Goal: Find specific page/section: Find specific page/section

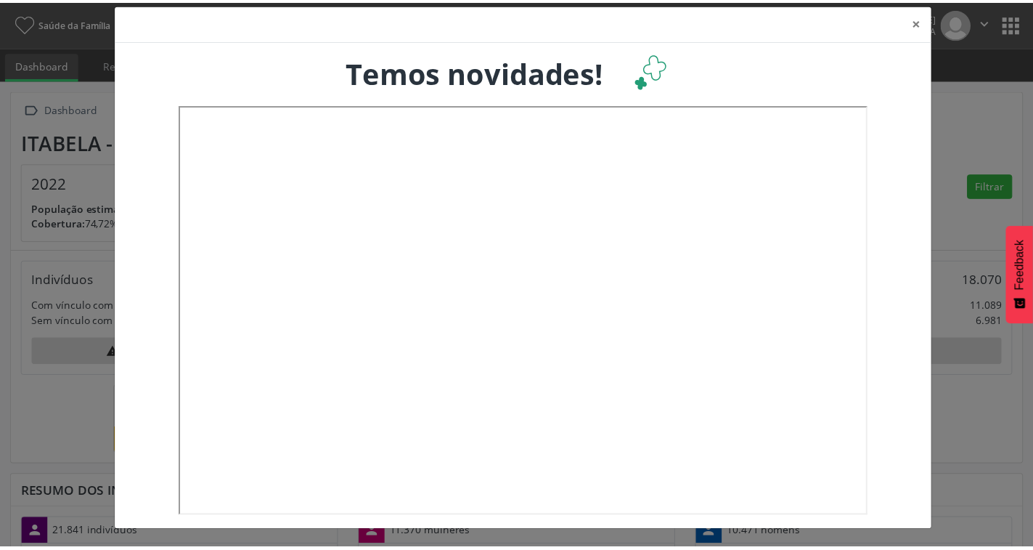
scroll to position [241, 341]
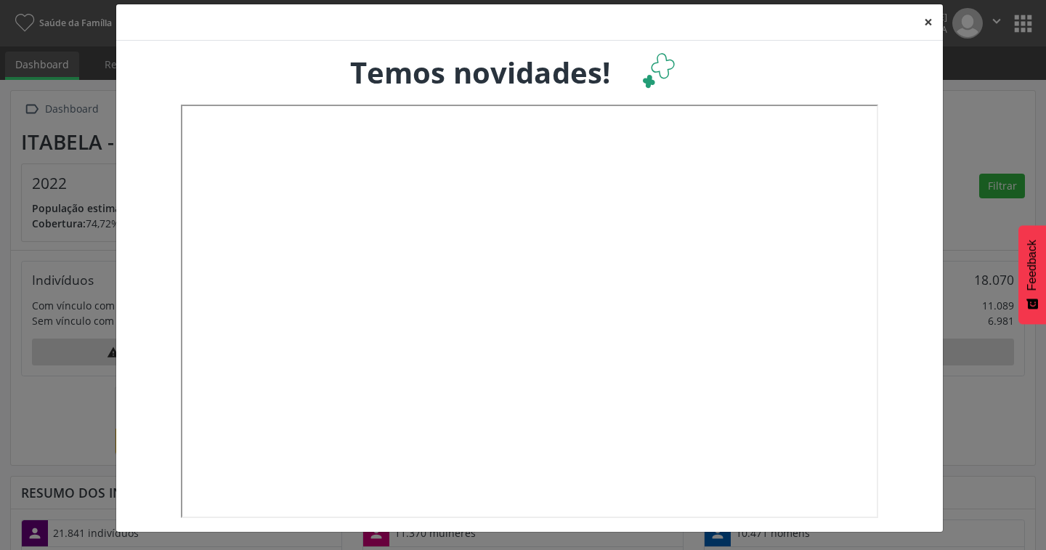
click at [921, 26] on button "×" at bounding box center [927, 22] width 29 height 36
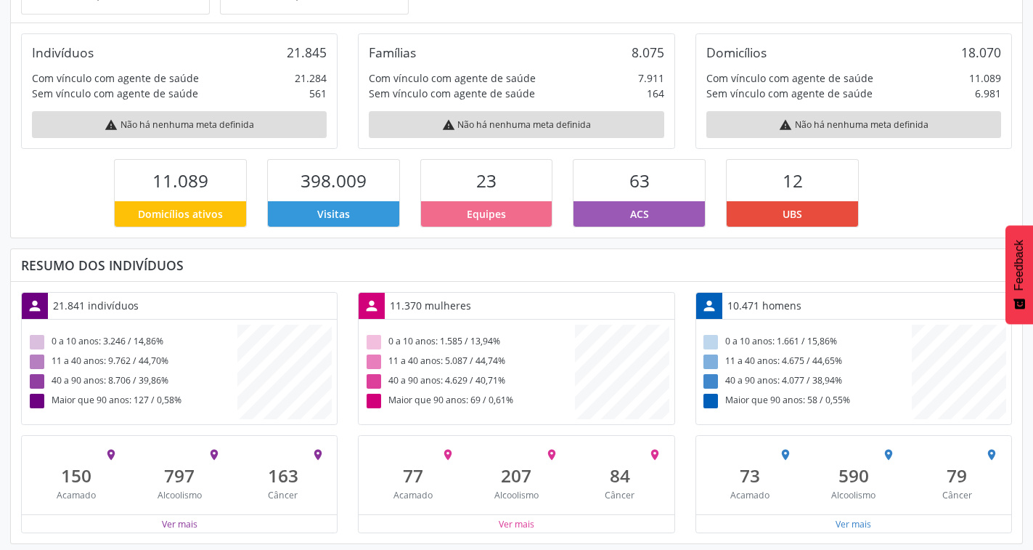
scroll to position [232, 0]
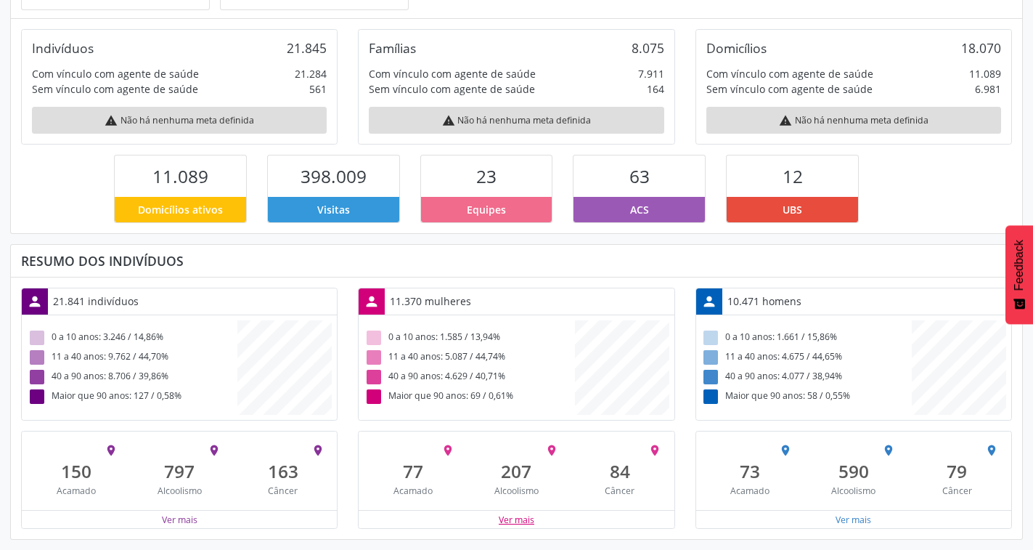
click at [510, 522] on button "Ver mais" at bounding box center [516, 520] width 37 height 14
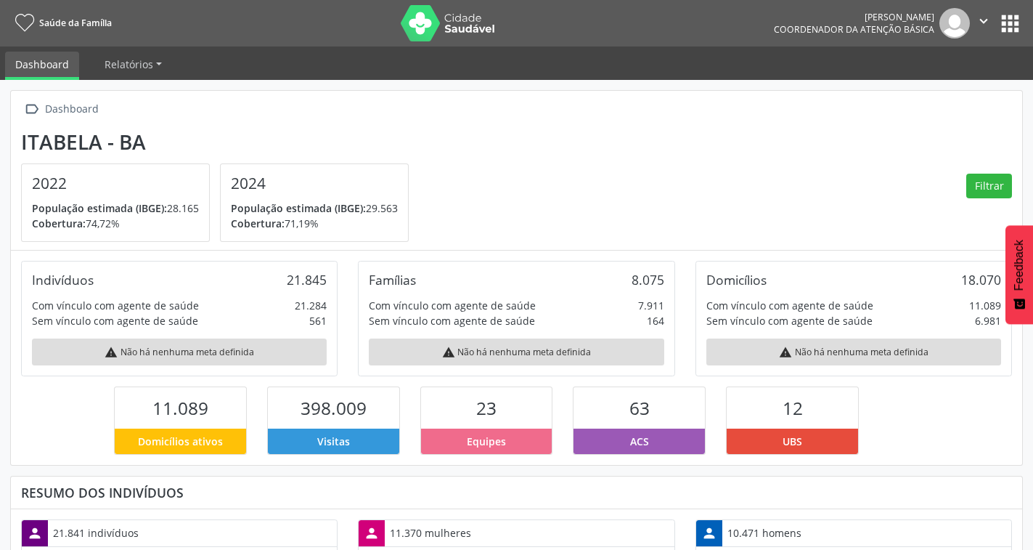
click at [1000, 25] on button "apps" at bounding box center [1010, 23] width 25 height 25
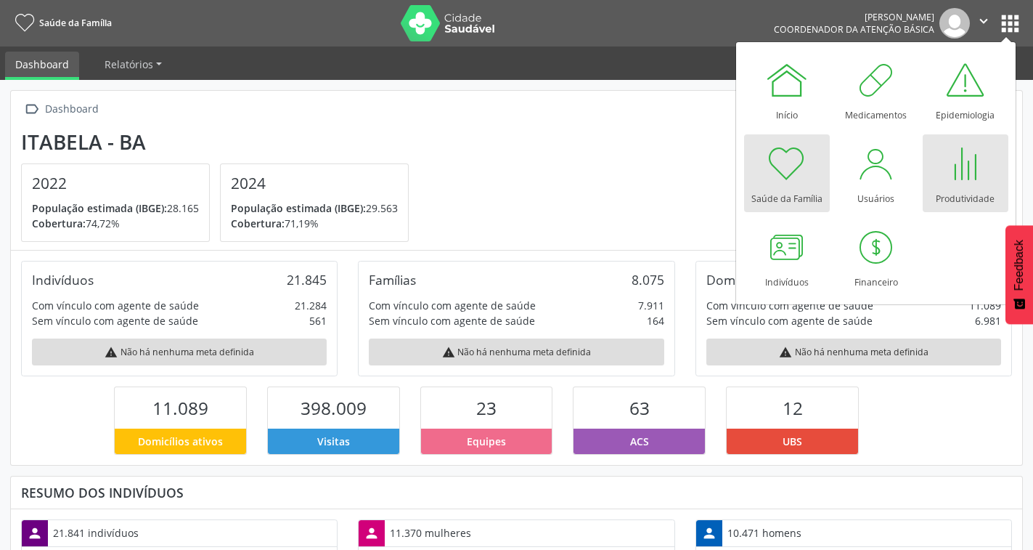
click at [962, 169] on div at bounding box center [966, 164] width 44 height 44
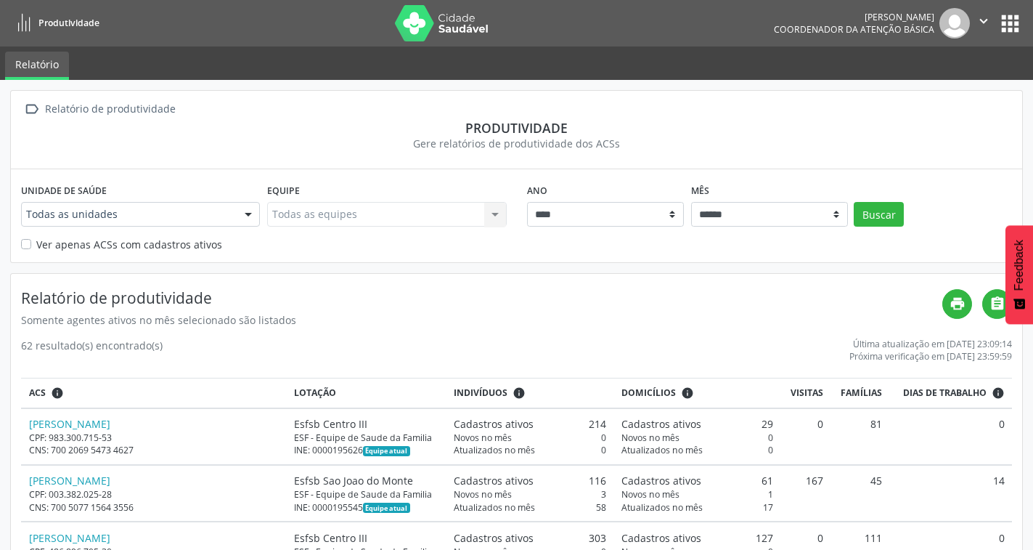
click at [246, 215] on div at bounding box center [248, 215] width 22 height 25
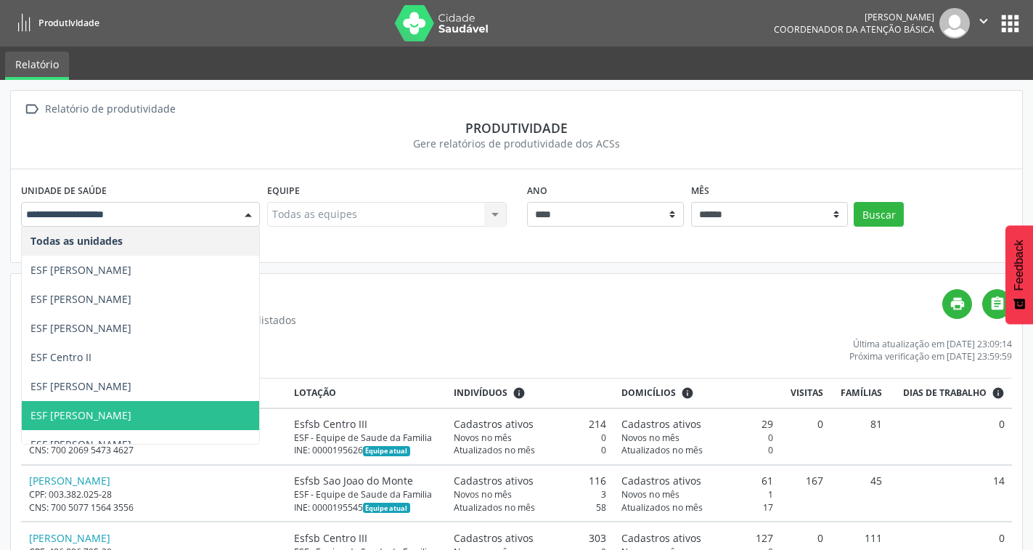
click at [117, 420] on span "ESF [PERSON_NAME]" at bounding box center [80, 415] width 101 height 14
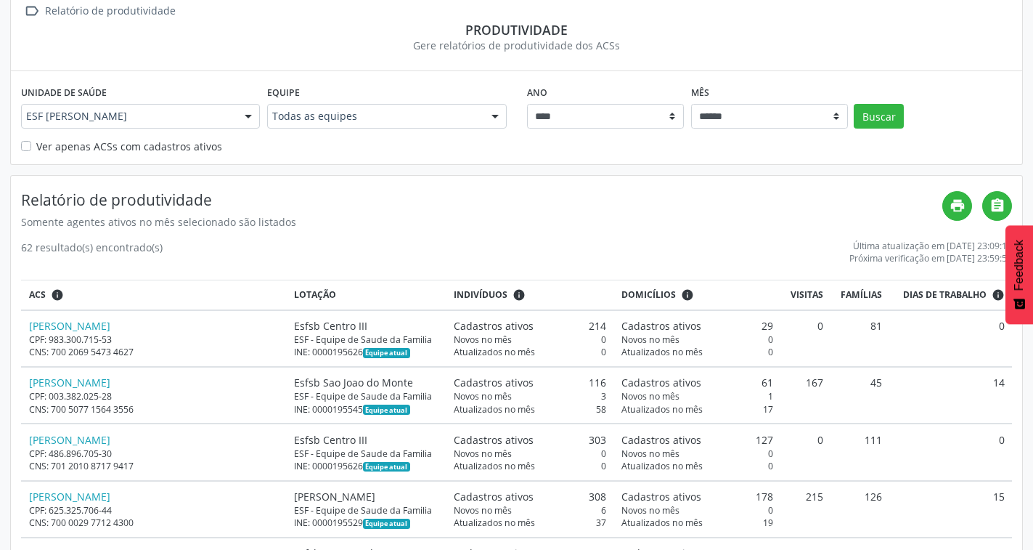
scroll to position [73, 0]
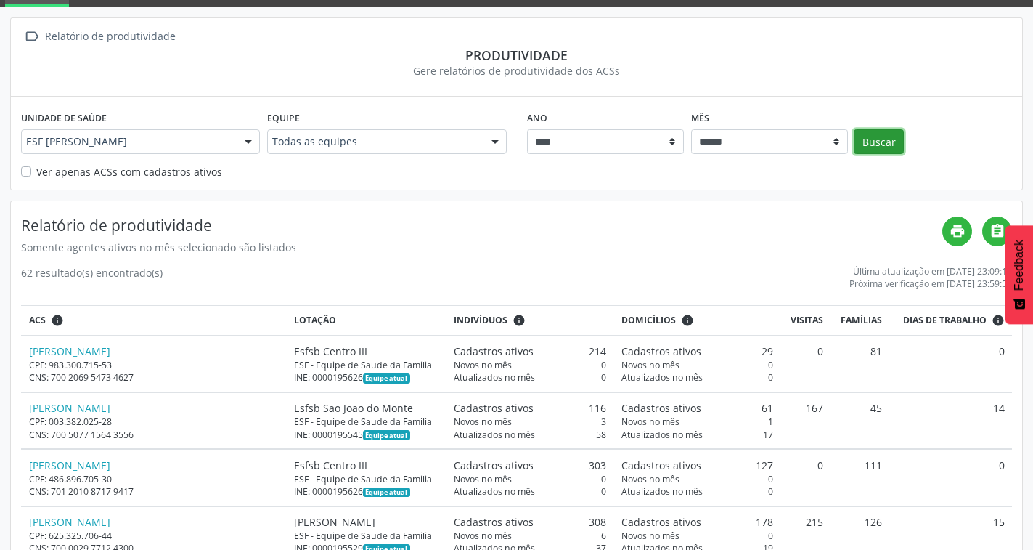
click at [901, 142] on button "Buscar" at bounding box center [879, 141] width 50 height 25
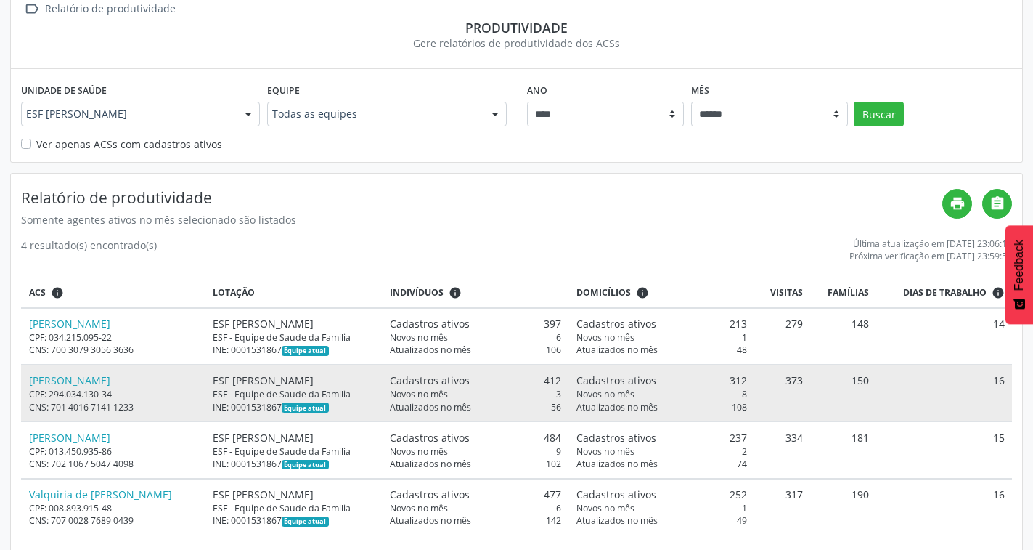
scroll to position [116, 0]
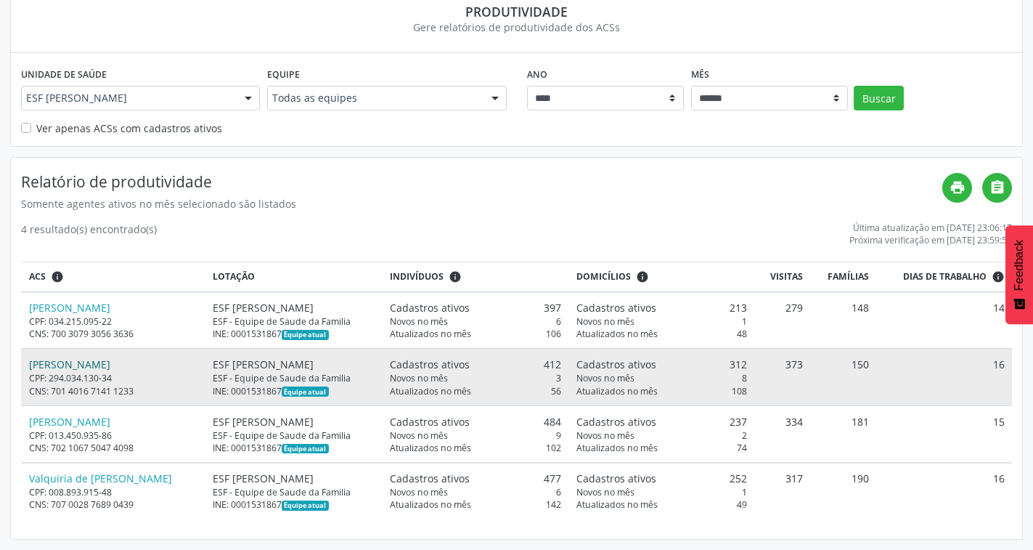
click at [102, 367] on link "[PERSON_NAME]" at bounding box center [69, 364] width 81 height 14
